Goal: Task Accomplishment & Management: Use online tool/utility

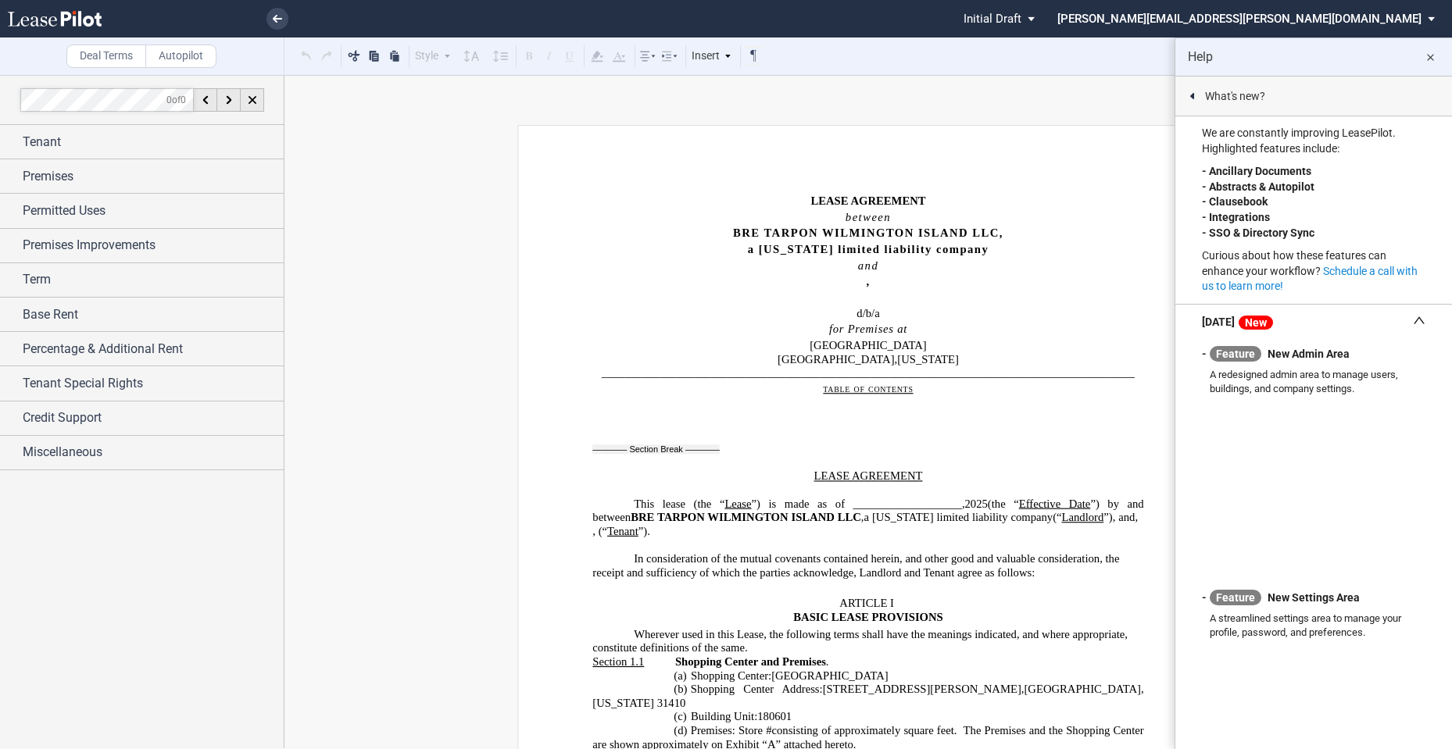
click at [1436, 54] on md-icon "close" at bounding box center [1430, 57] width 19 height 19
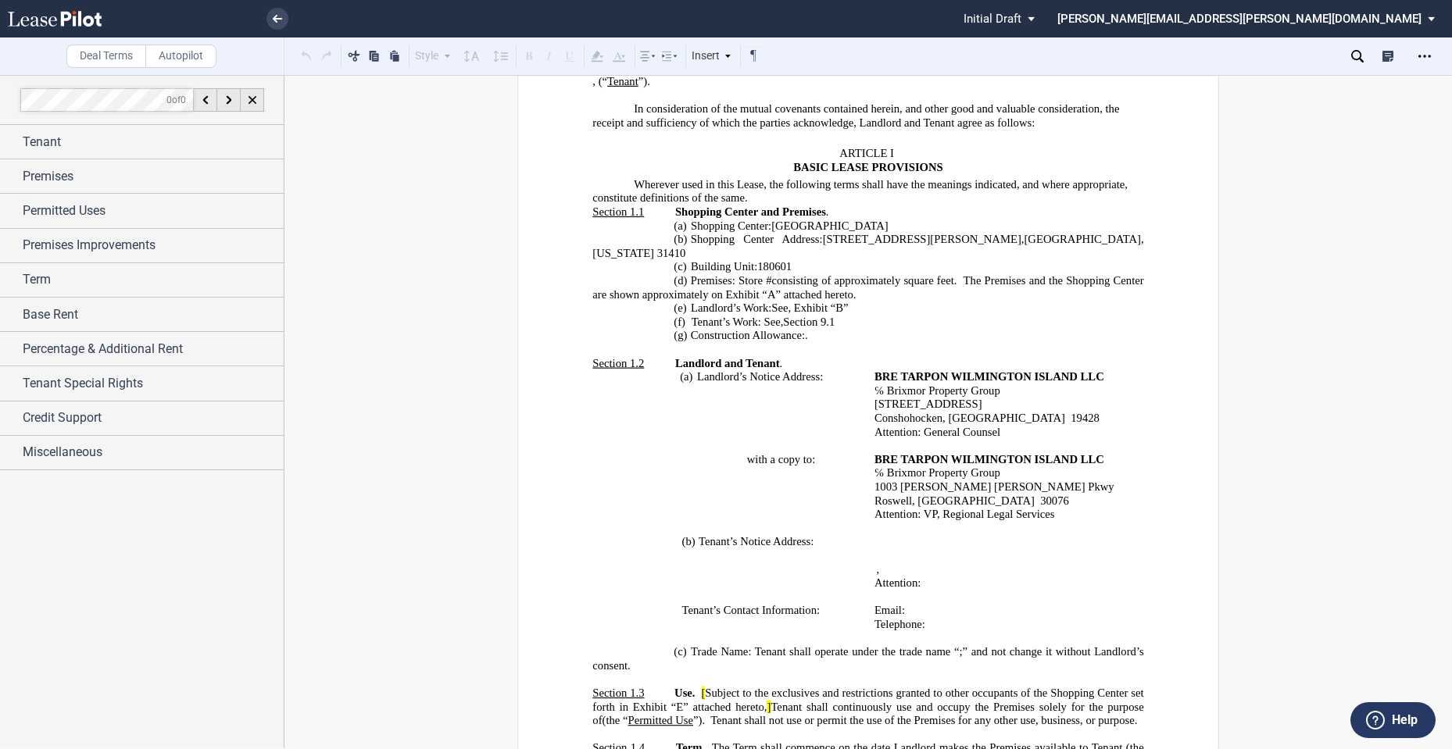
scroll to position [556, 0]
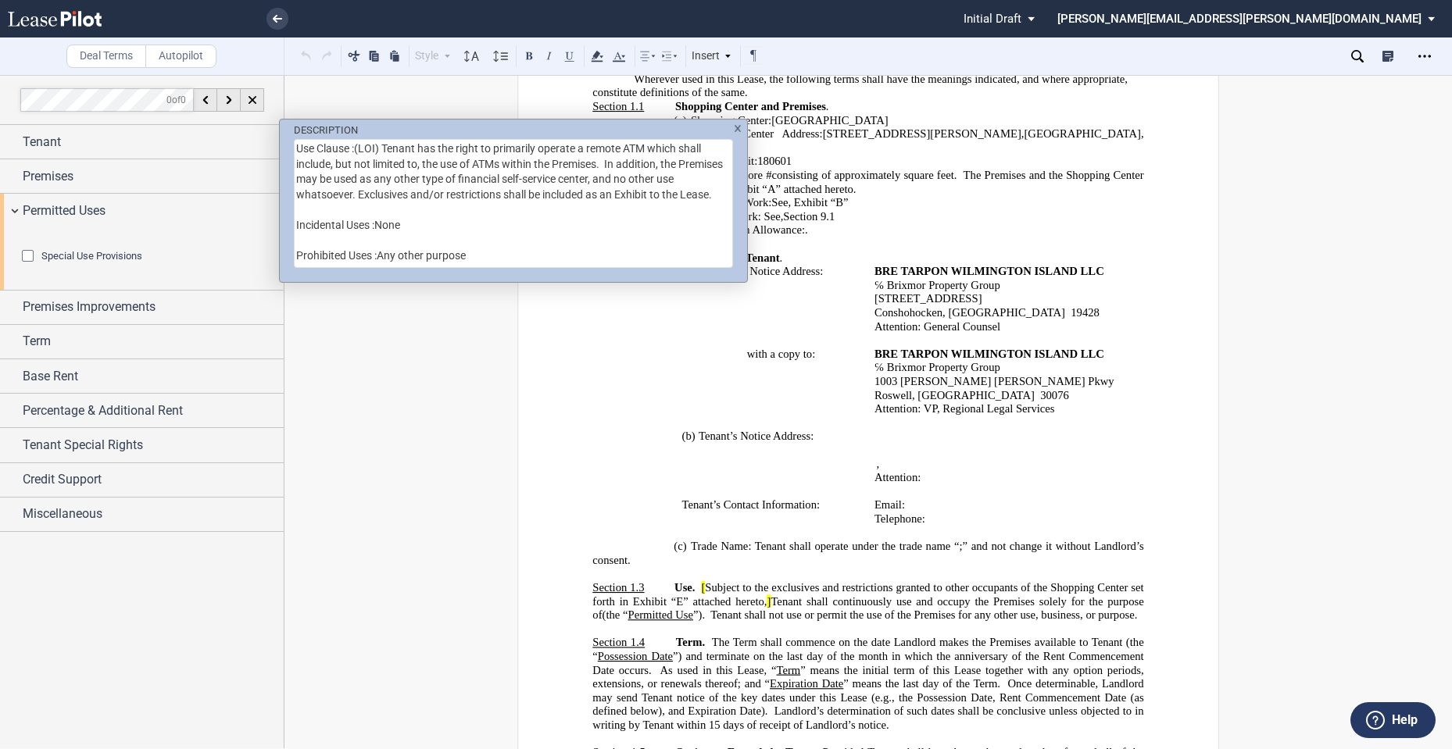
click at [698, 582] on div "DESCRIPTION Use Clause :(LOI) Tenant has the right to primarily operate a remot…" at bounding box center [726, 374] width 1452 height 749
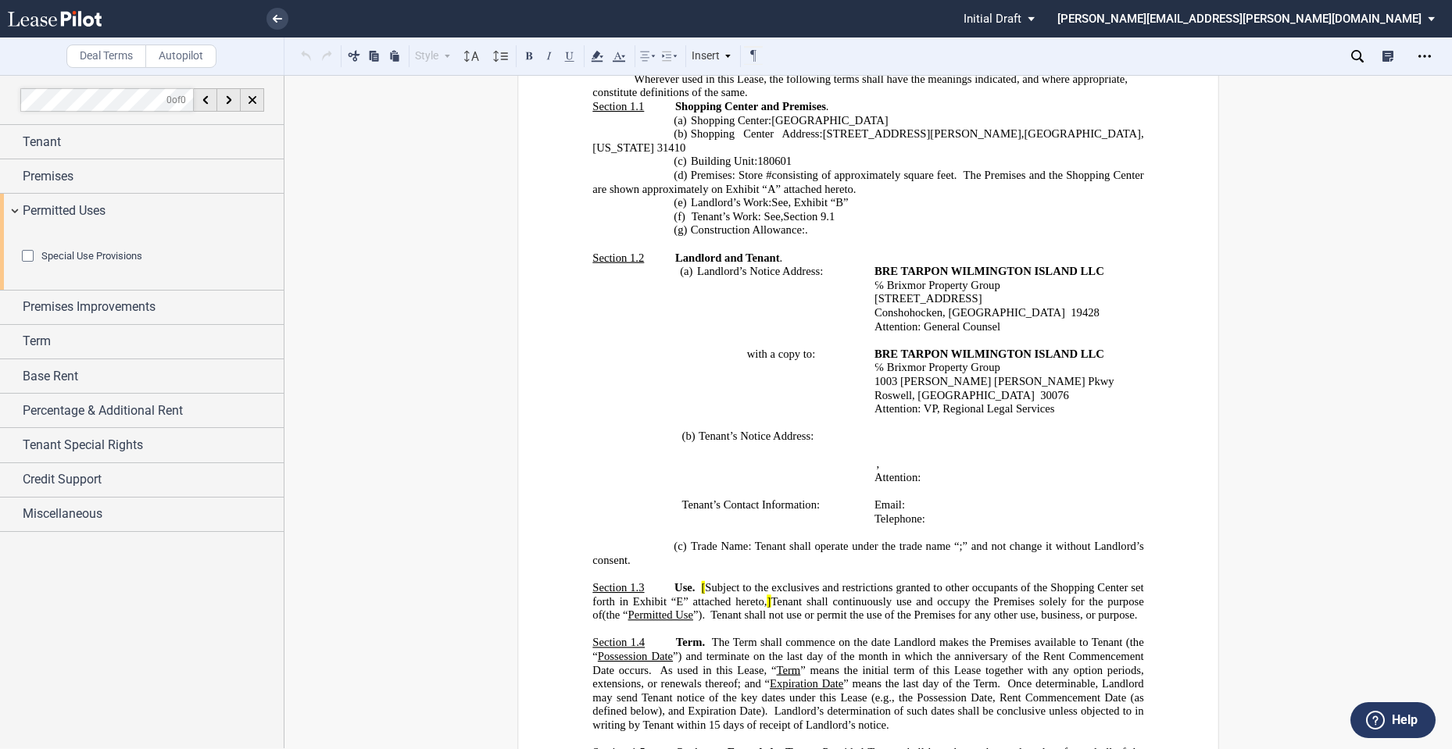
click at [701, 589] on span "[" at bounding box center [703, 587] width 4 height 13
click at [763, 600] on span "Tenant shall continuously use and occupy the Premises solely for the purpose of" at bounding box center [869, 608] width 554 height 27
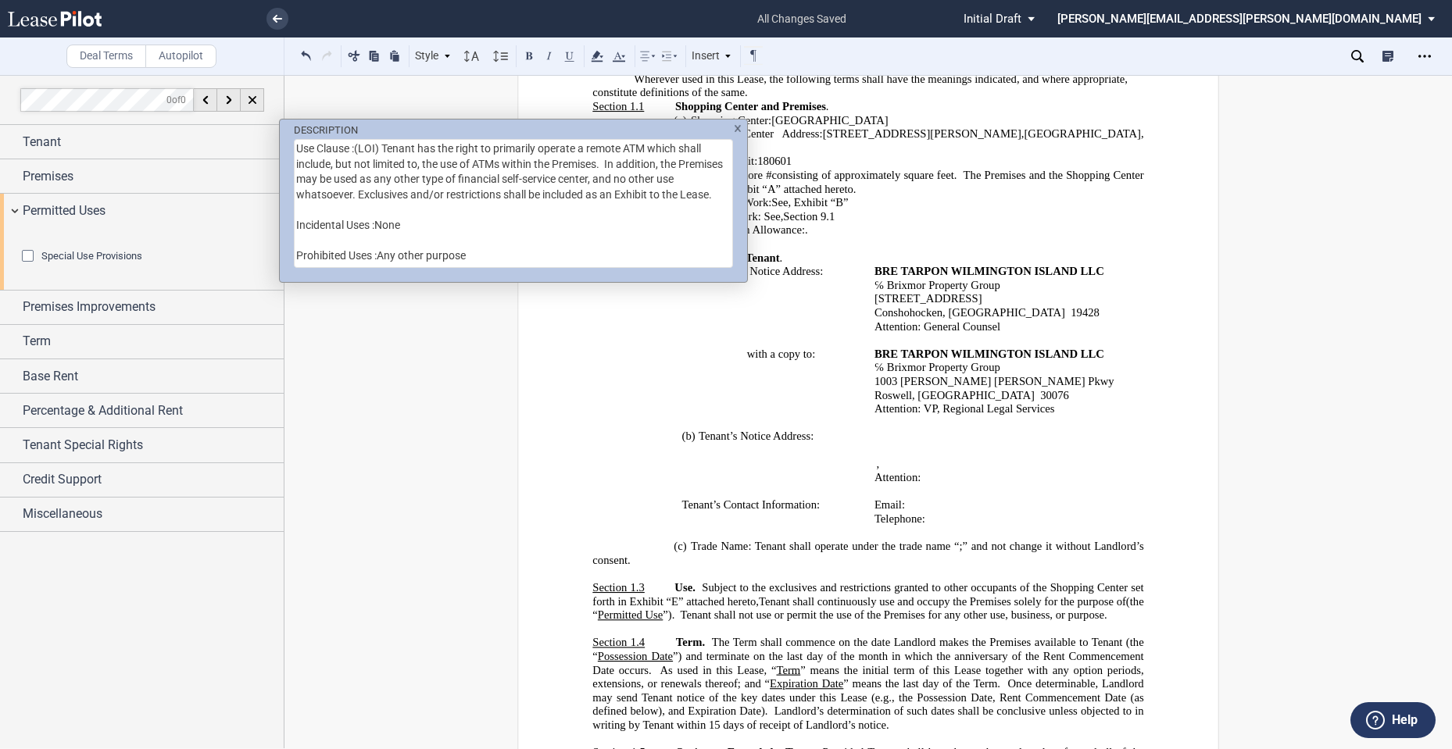
click at [382, 149] on textarea "Use Clause :(LOI) Tenant has the right to primarily operate a remote ATM which …" at bounding box center [513, 203] width 439 height 129
drag, startPoint x: 656, startPoint y: 194, endPoint x: 298, endPoint y: 151, distance: 361.2
click at [298, 151] on textarea "Tenant has the right to primarily operate a remote ATM which shall include, but…" at bounding box center [513, 203] width 439 height 129
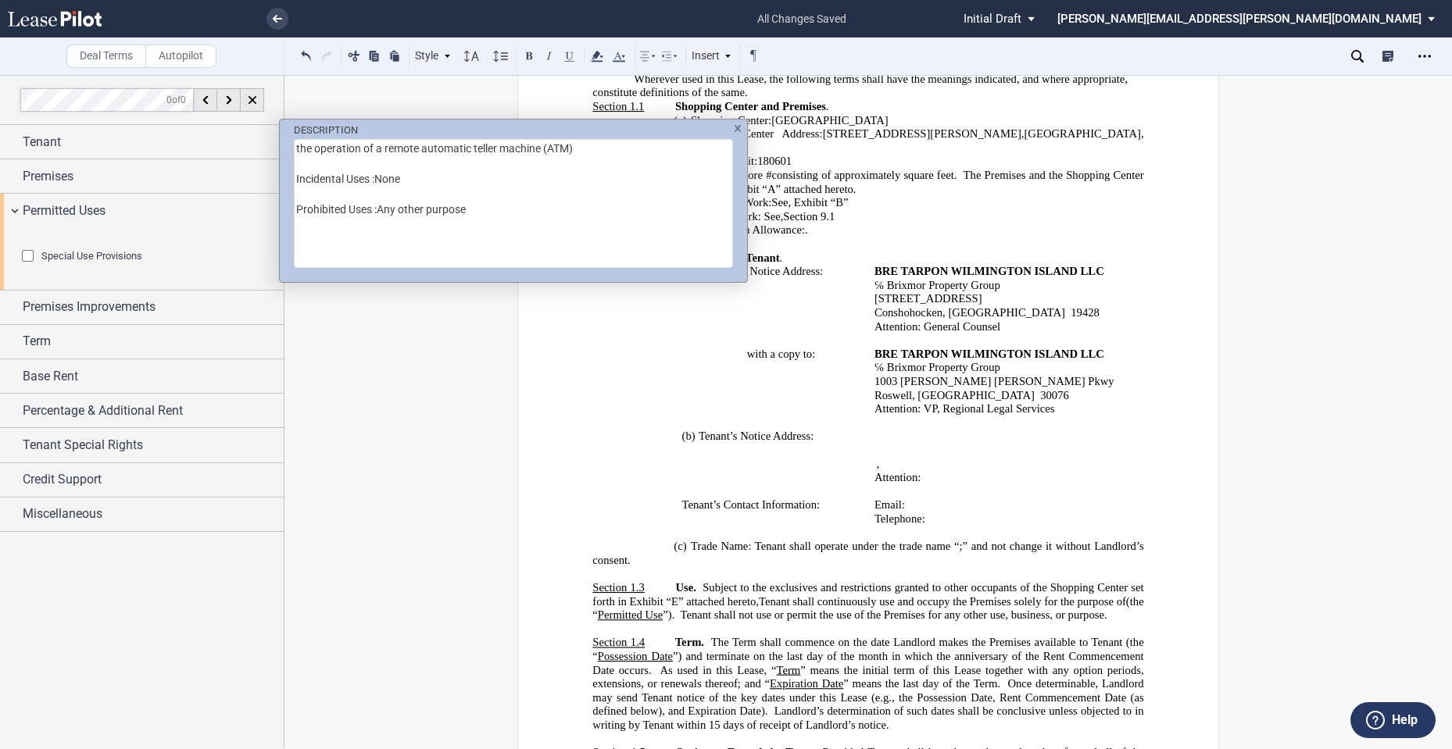
click at [468, 149] on textarea "the operation of a remote automatic teller machine (ATM) Incidental Uses :None …" at bounding box center [513, 203] width 439 height 129
click at [589, 152] on textarea "the operation of a remote automated teller machine (ATM) Incidental Uses :None …" at bounding box center [513, 203] width 439 height 129
click at [424, 146] on textarea "the operation of a remote automated teller machine (ATM) facility, offering ban…" at bounding box center [513, 203] width 439 height 129
click at [384, 148] on textarea "the operation of a remote automated teller machine (ATM) facility, offering ban…" at bounding box center [513, 203] width 439 height 129
click at [617, 163] on textarea "the operation of a financial self-service center, utilizing automated teller ma…" at bounding box center [513, 203] width 439 height 129
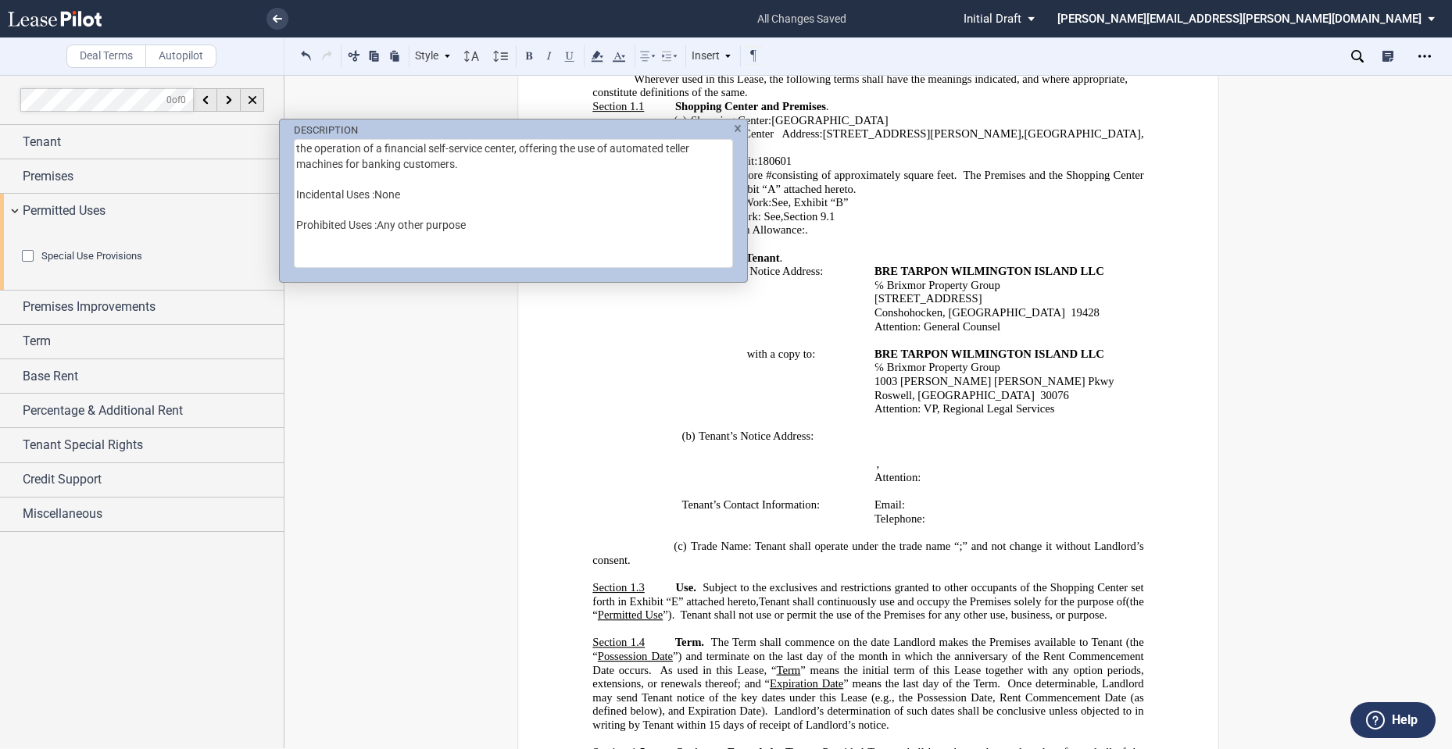
type textarea "the operation of a financial self-service center, offering the use of automated…"
click at [757, 391] on div "DESCRIPTION the operation of a financial self-service center, offering the use …" at bounding box center [726, 374] width 1452 height 749
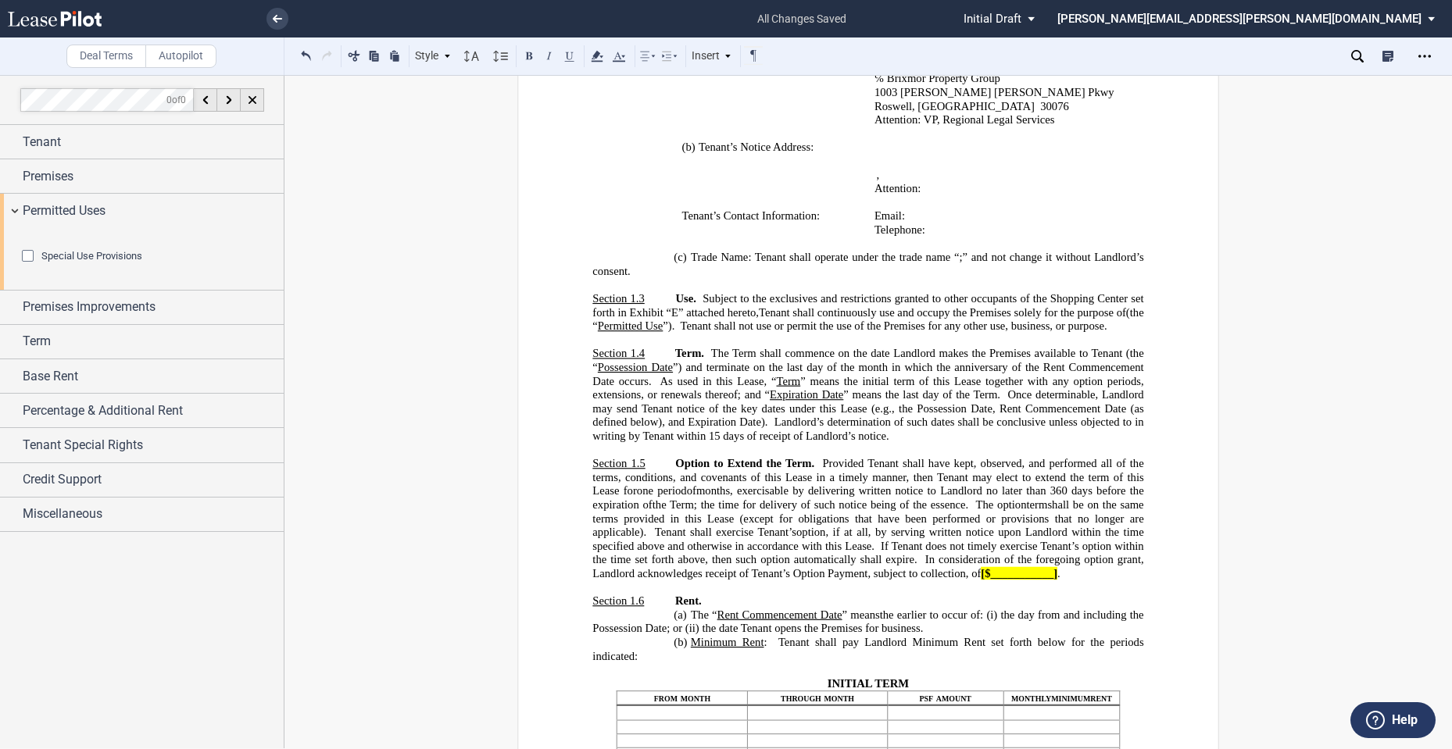
scroll to position [872, 0]
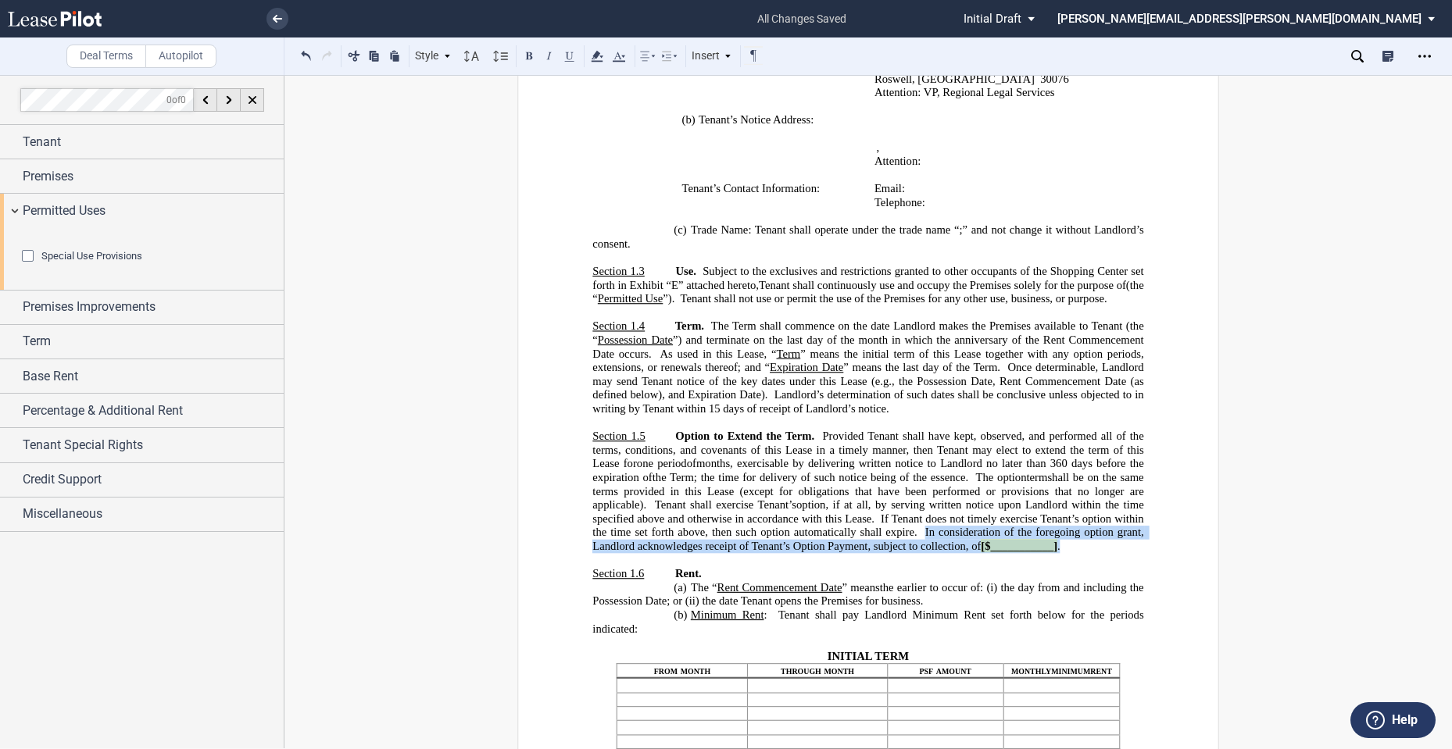
drag, startPoint x: 922, startPoint y: 601, endPoint x: 1061, endPoint y: 614, distance: 139.7
click at [1061, 553] on p "Section 1.5 Option to Extend the Term. Provided Tenant shall have kept, observe…" at bounding box center [867, 491] width 551 height 123
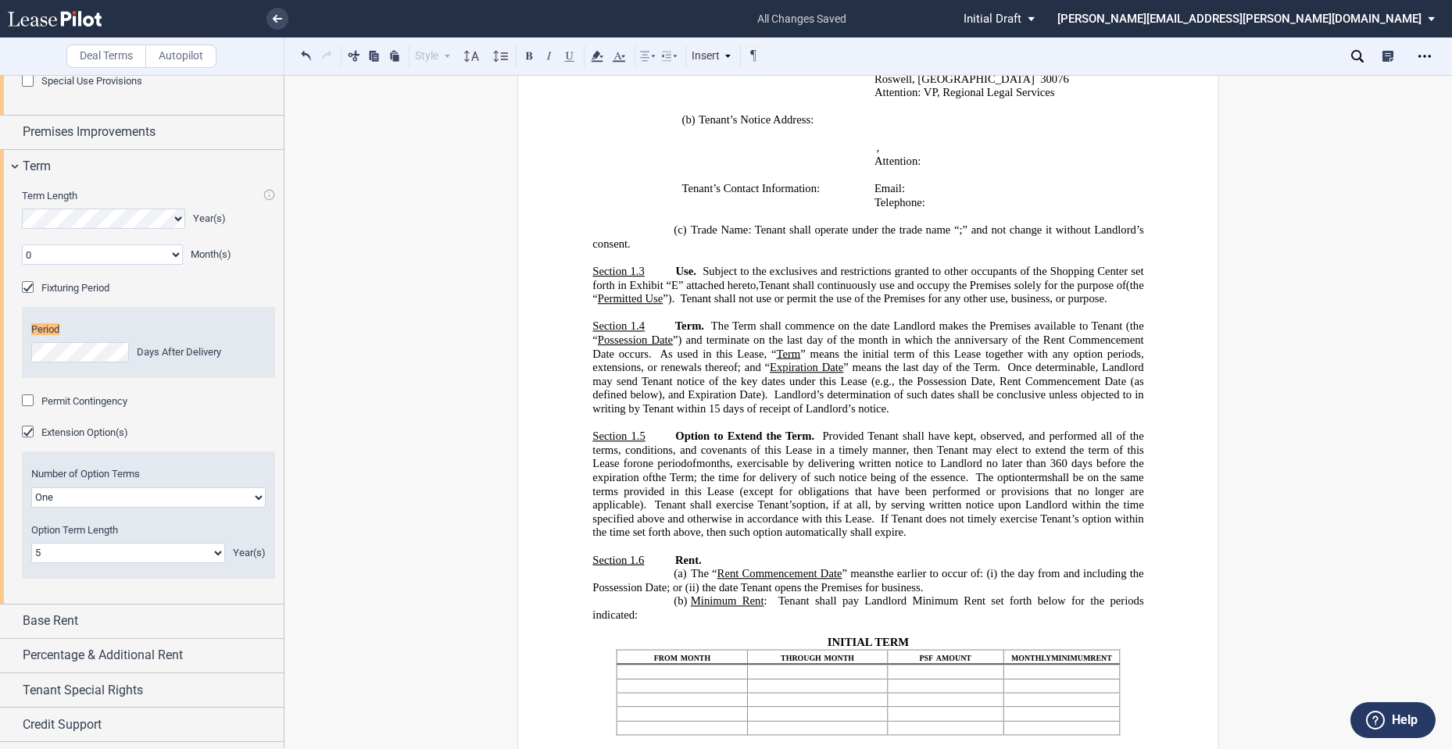
scroll to position [178, 0]
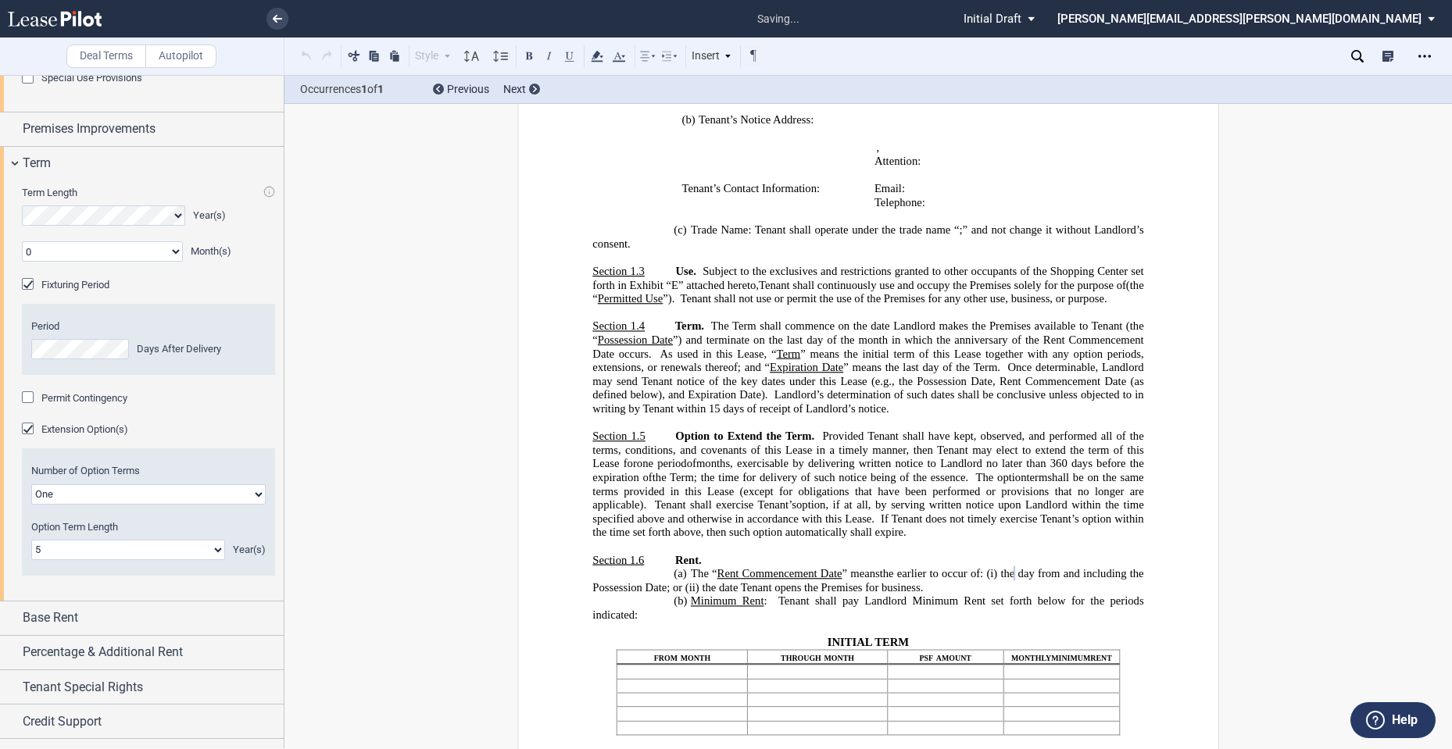
click at [204, 406] on div "Permit Contingency" at bounding box center [148, 399] width 253 height 16
click at [1053, 621] on span "Tenant shall pay Landlord Minimum Rent set forth below for the periods indicated" at bounding box center [869, 608] width 554 height 27
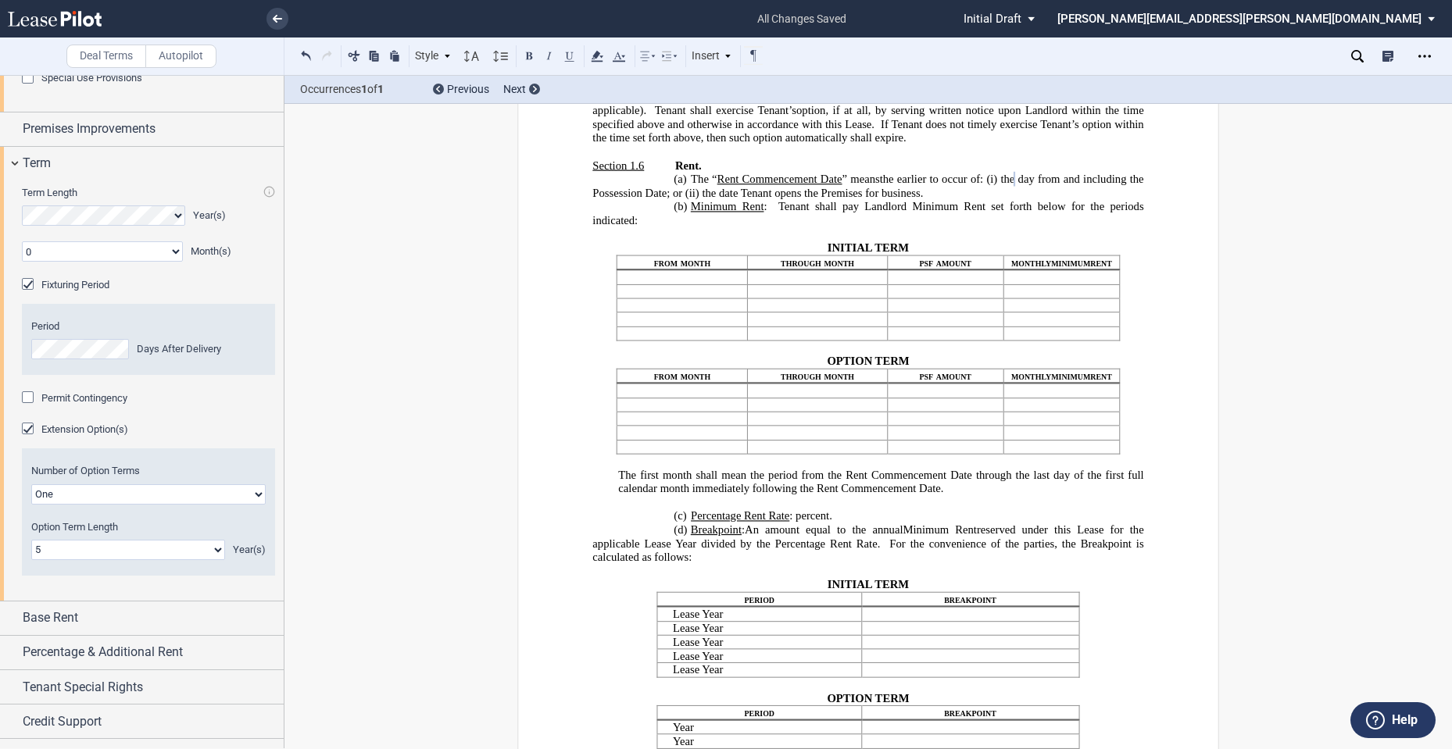
scroll to position [1372, 0]
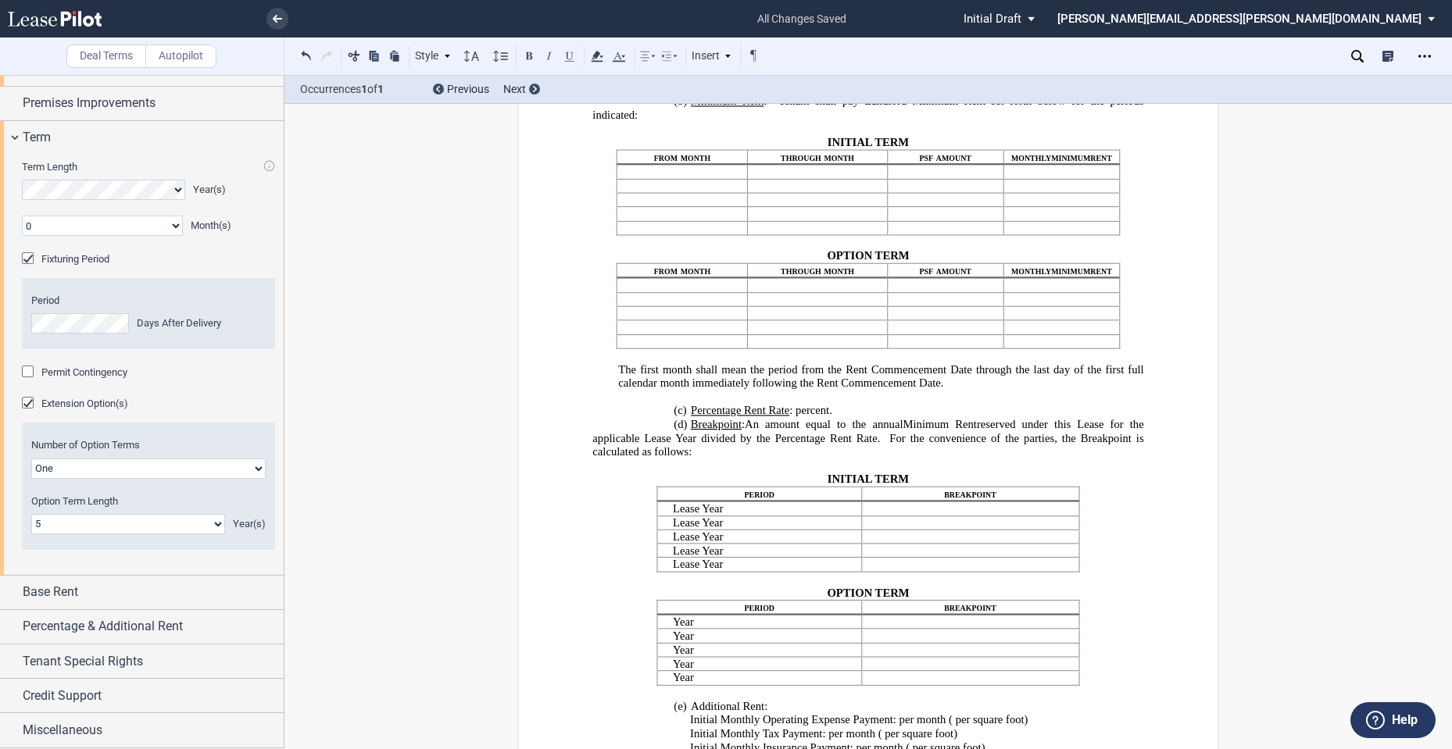
scroll to position [290, 0]
click at [154, 630] on span "Percentage & Additional Rent" at bounding box center [103, 626] width 160 height 19
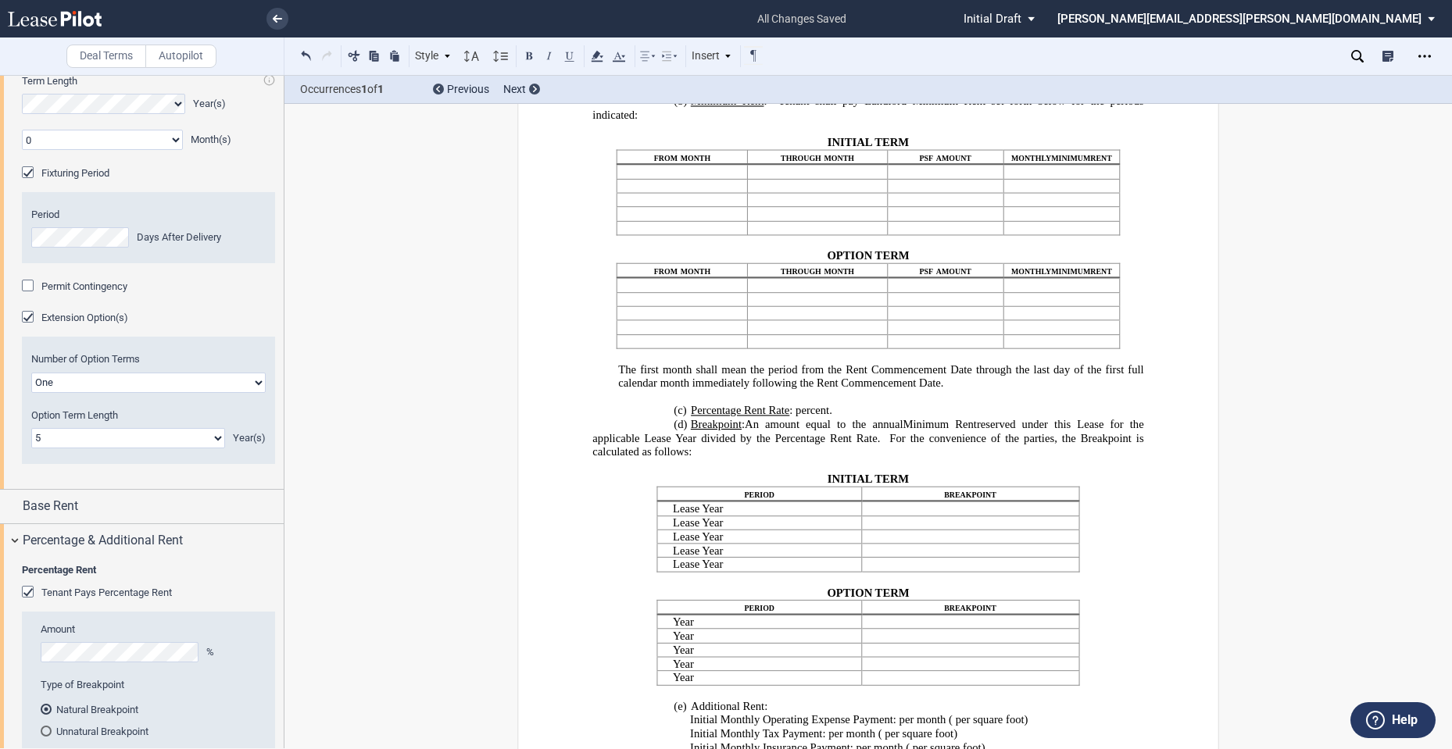
click at [26, 602] on div "Tenant Pays Percentage Rent" at bounding box center [30, 594] width 16 height 16
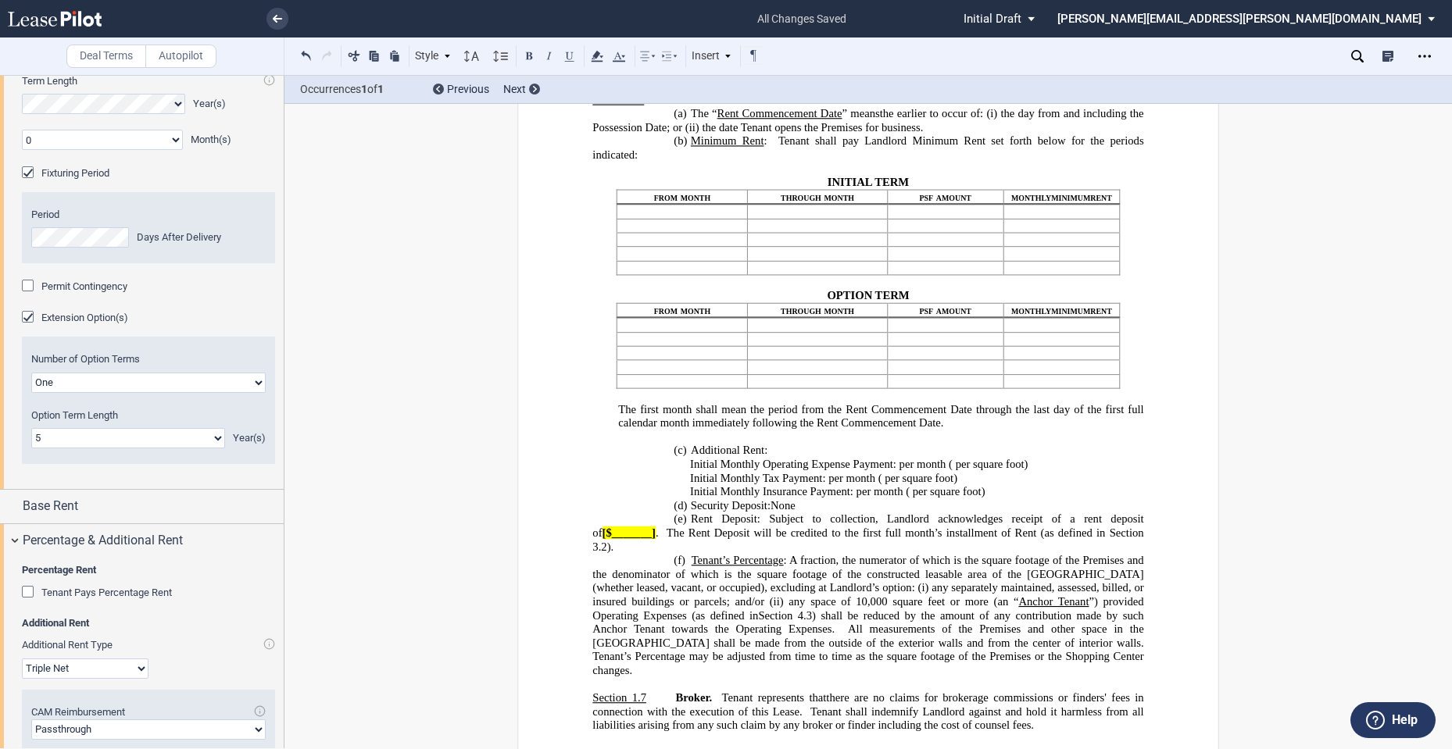
scroll to position [1407, 0]
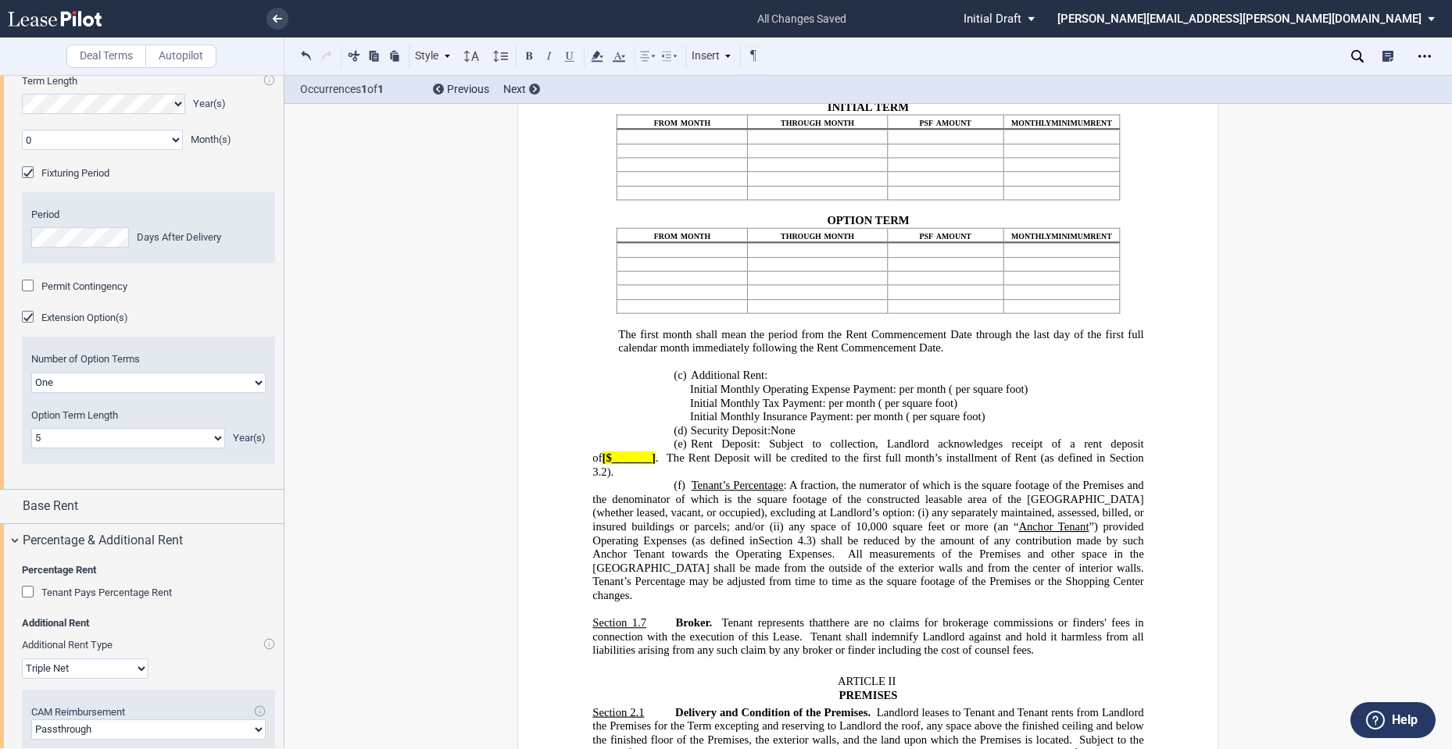
click at [888, 465] on span "The Rent Deposit will be credited to the first full month’s installment of Rent…" at bounding box center [886, 458] width 439 height 13
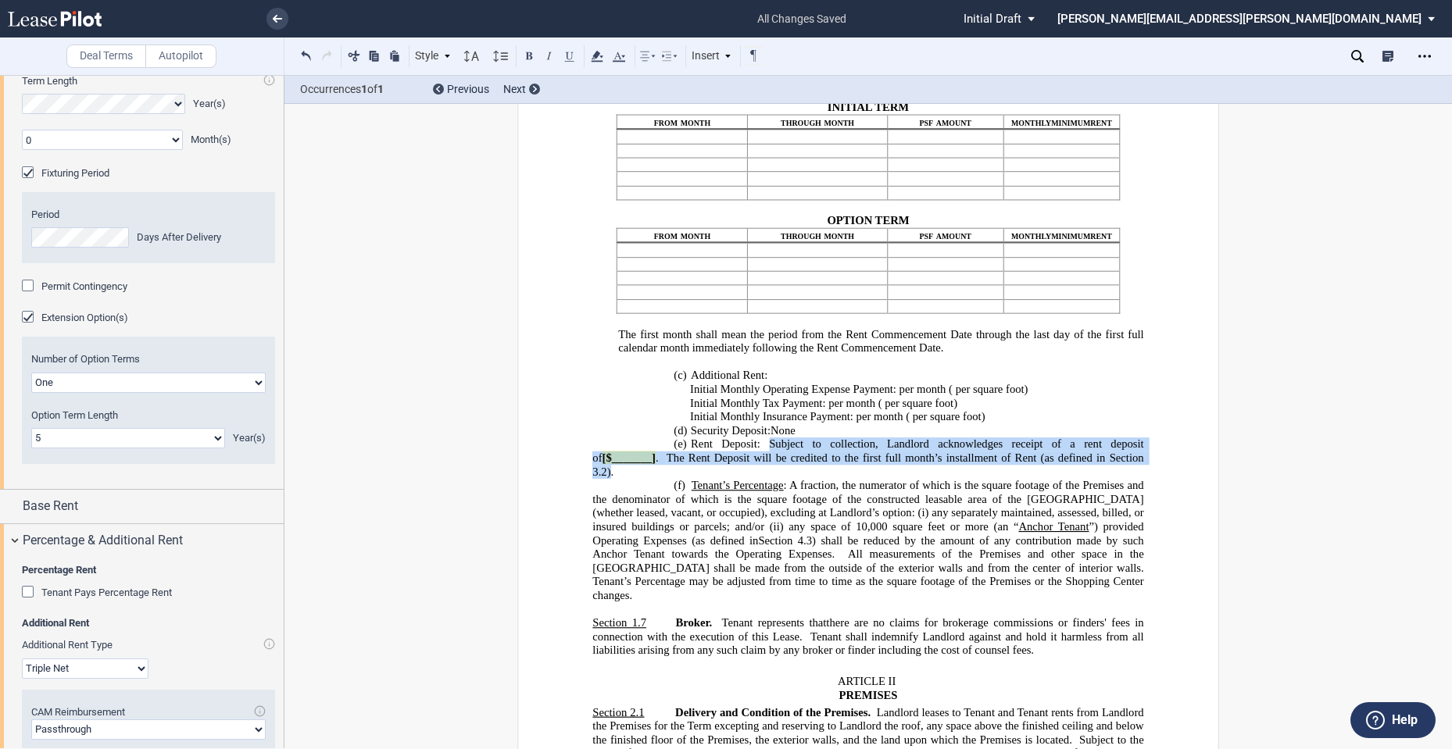
drag, startPoint x: 764, startPoint y: 537, endPoint x: 1127, endPoint y: 553, distance: 362.9
click at [1127, 479] on p "(e) Rent Deposit: Subject to collection, Landlord acknowledges receipt of a ren…" at bounding box center [867, 458] width 551 height 41
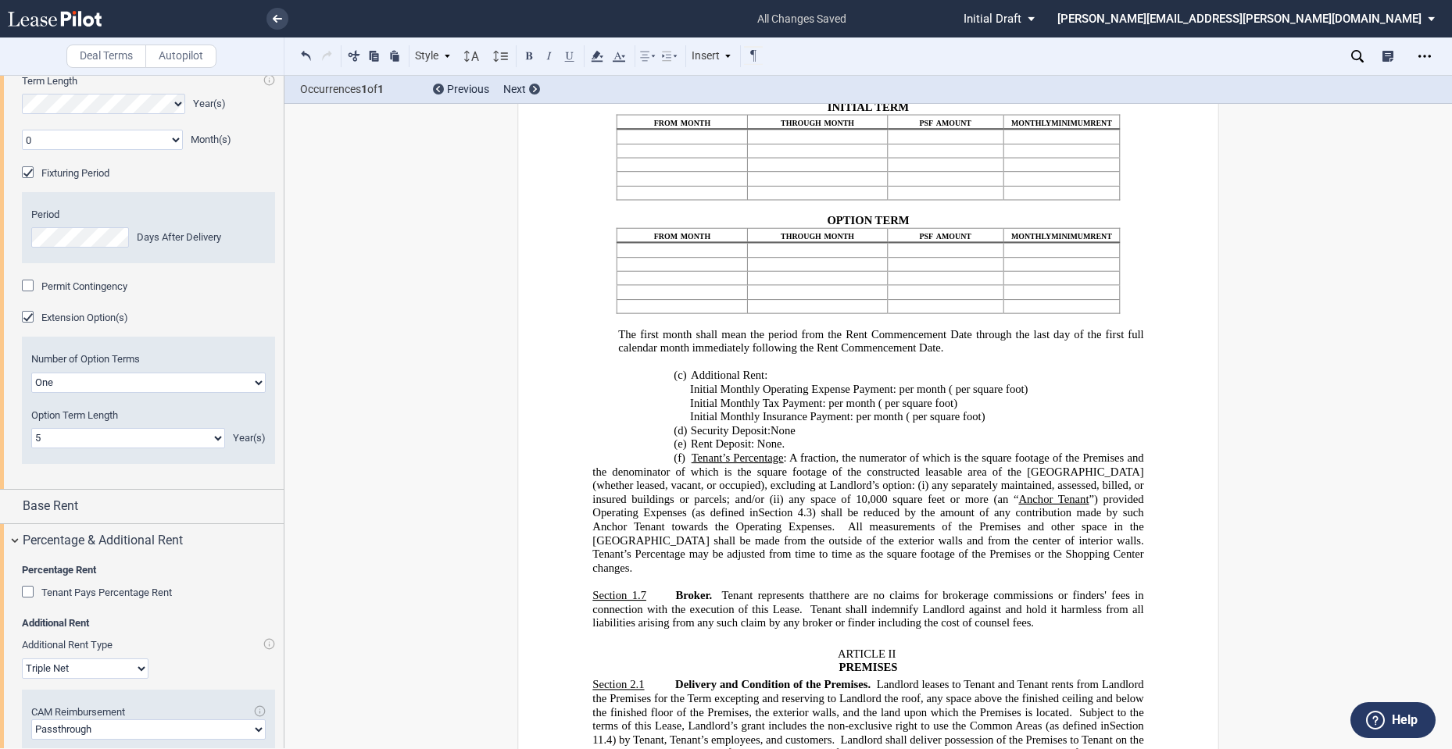
click at [863, 547] on span "All measurements of the Premises and other space in the [GEOGRAPHIC_DATA] shall…" at bounding box center [869, 533] width 554 height 27
click at [793, 616] on span "there are no claims for brokerage commissions or finders' fees in connection wi…" at bounding box center [869, 602] width 554 height 27
click at [1429, 56] on use "Open Lease options menu" at bounding box center [1424, 56] width 13 height 2
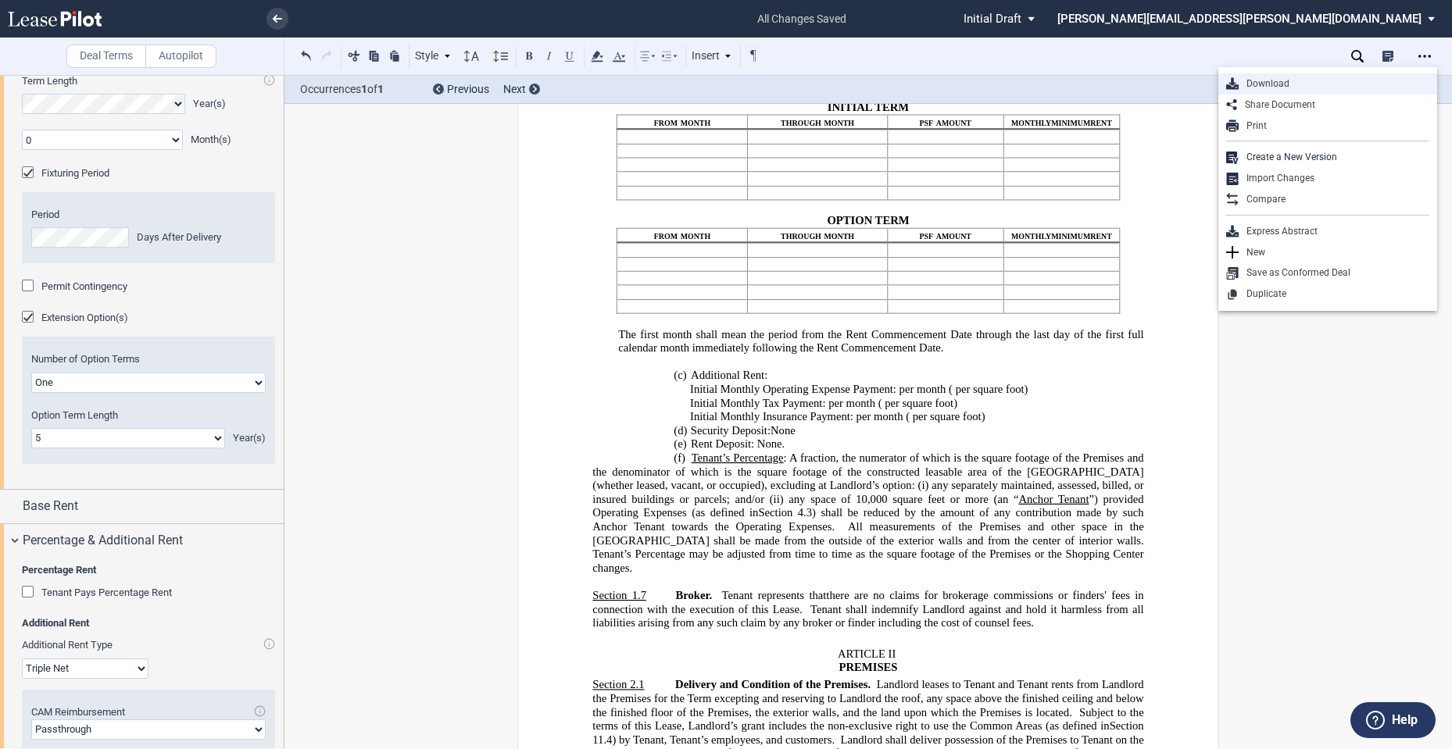
click at [1292, 79] on div "Download" at bounding box center [1333, 83] width 191 height 13
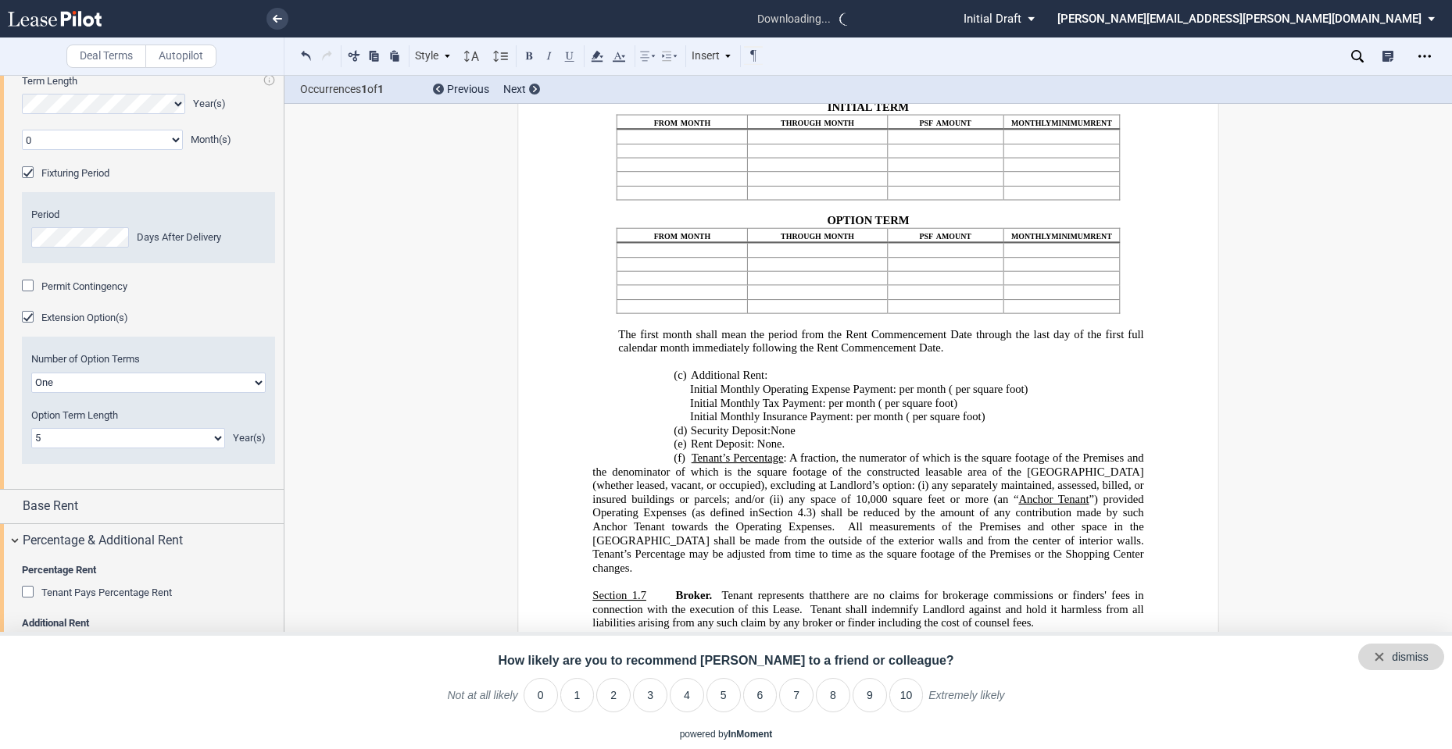
click at [1415, 657] on div "dismiss" at bounding box center [1410, 658] width 37 height 16
